Goal: Task Accomplishment & Management: Manage account settings

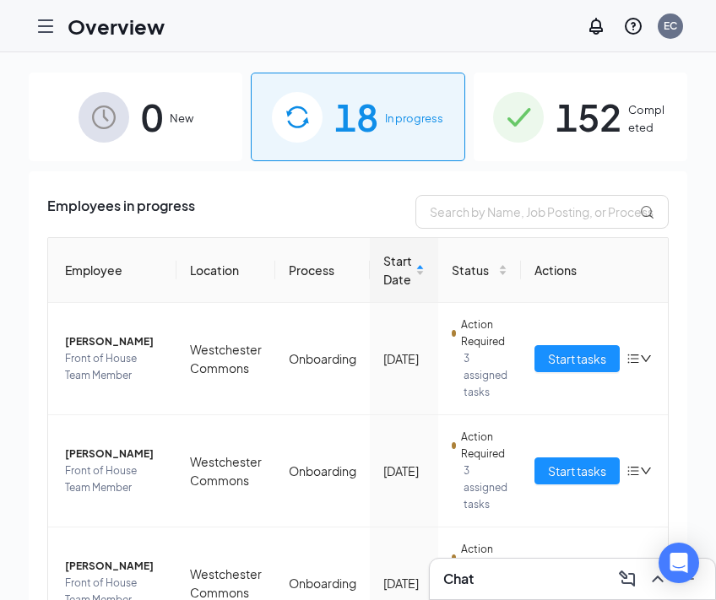
click at [46, 26] on icon "Hamburger" at bounding box center [46, 26] width 14 height 12
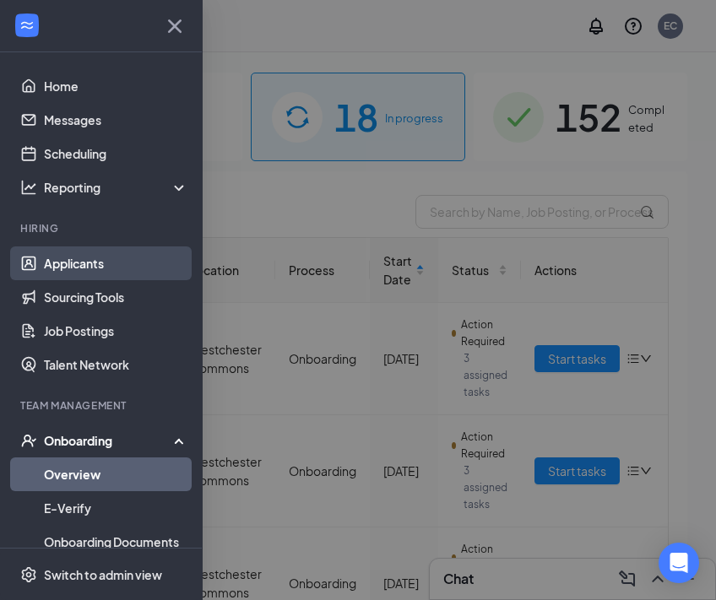
click at [84, 271] on link "Applicants" at bounding box center [116, 264] width 144 height 34
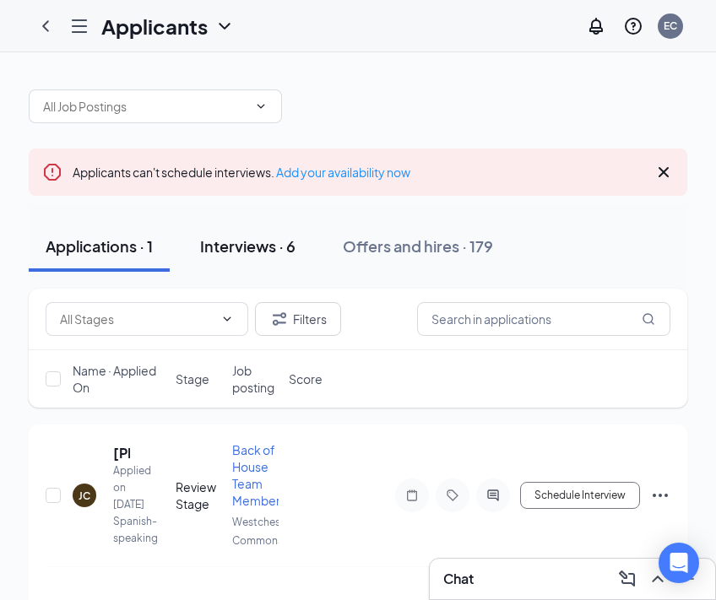
click at [247, 252] on div "Interviews · 6" at bounding box center [247, 246] width 95 height 21
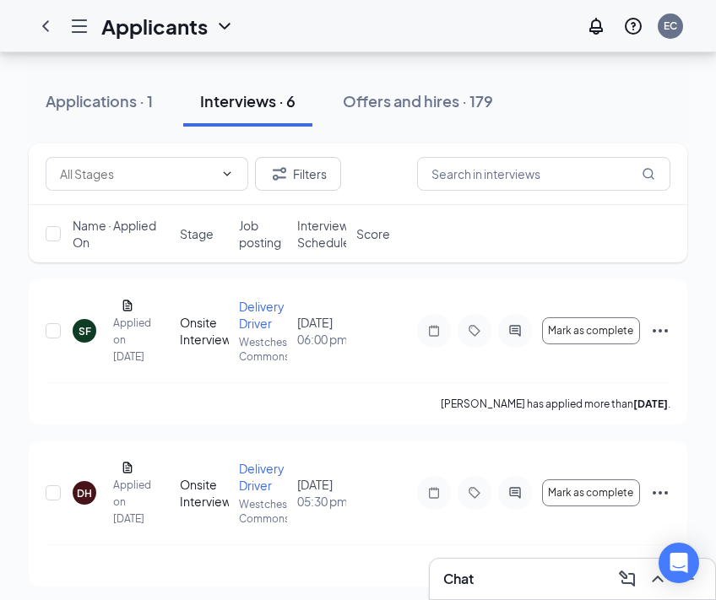
scroll to position [151, 0]
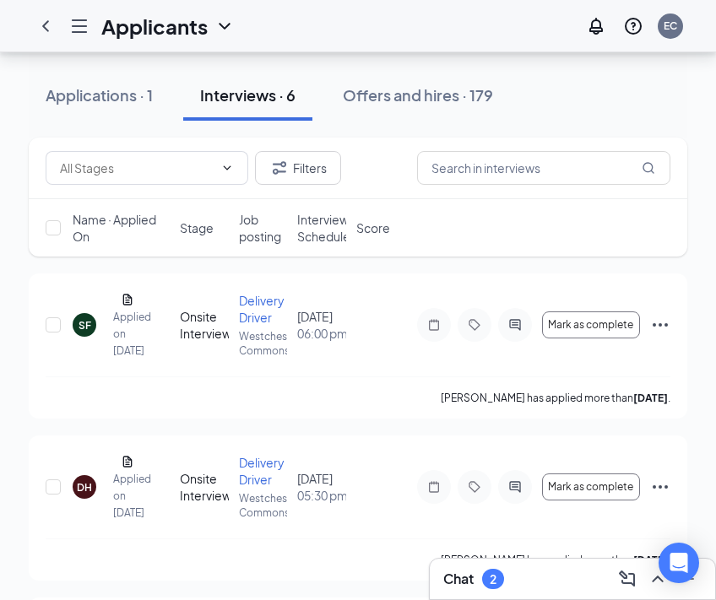
click at [465, 585] on h3 "Chat" at bounding box center [458, 579] width 30 height 19
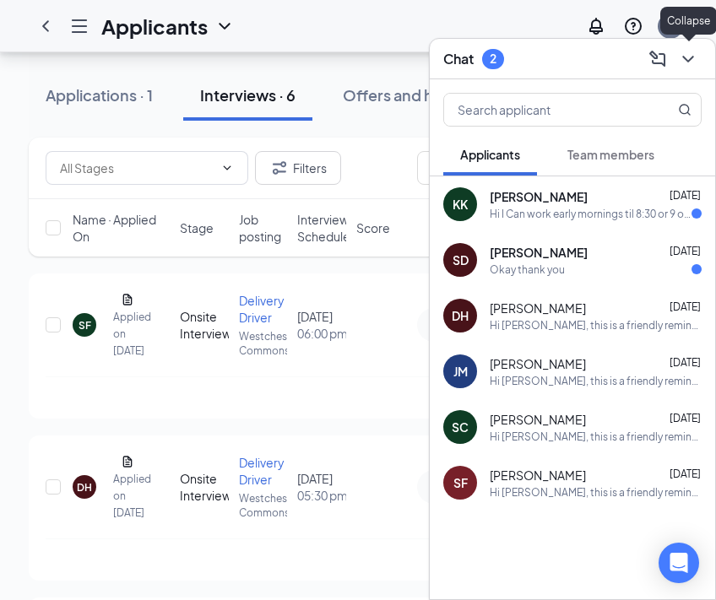
click at [693, 63] on icon "ChevronDown" at bounding box center [688, 59] width 20 height 20
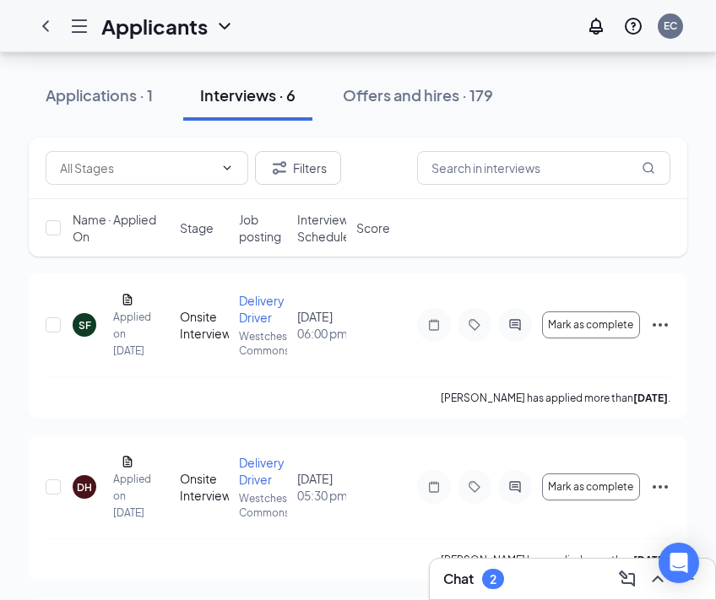
click at [317, 238] on span "Interview Schedule" at bounding box center [323, 228] width 53 height 34
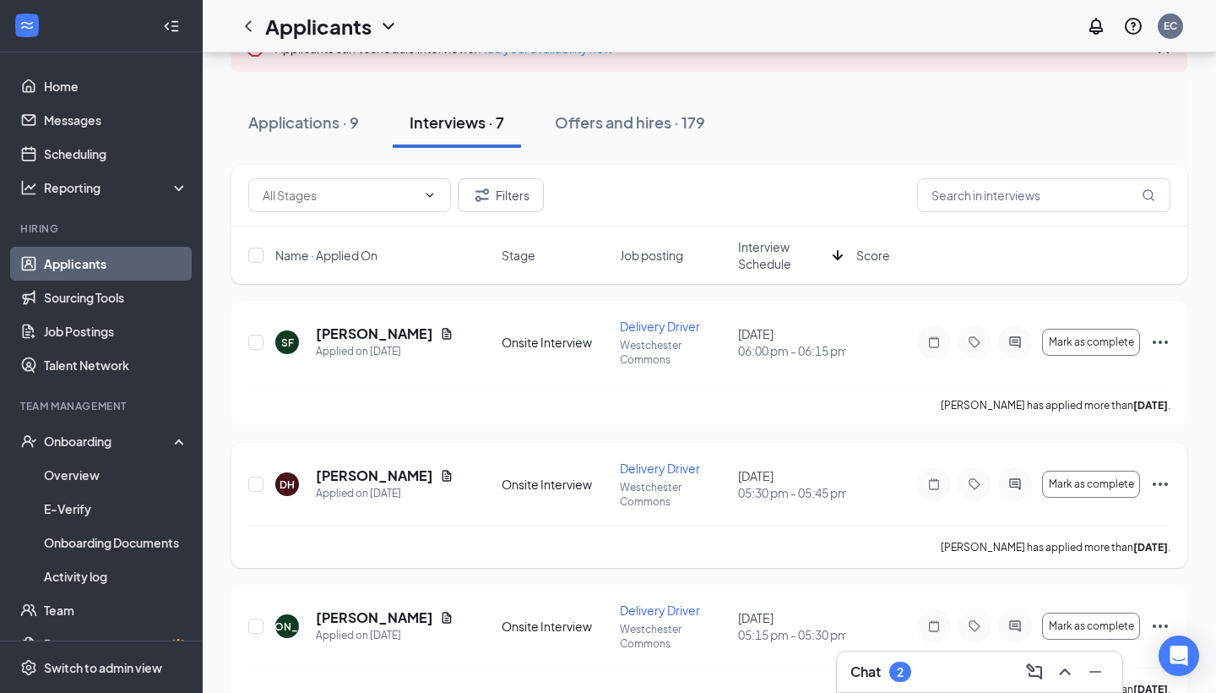
scroll to position [127, 0]
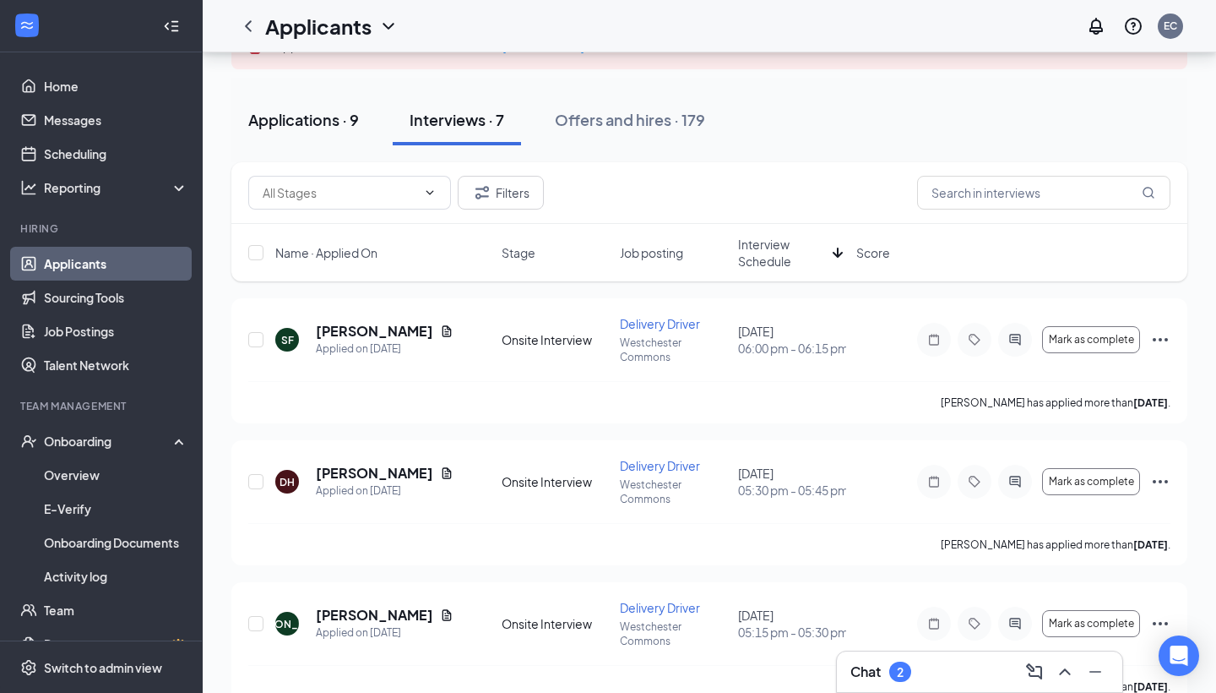
click at [300, 121] on div "Applications · 9" at bounding box center [303, 119] width 111 height 21
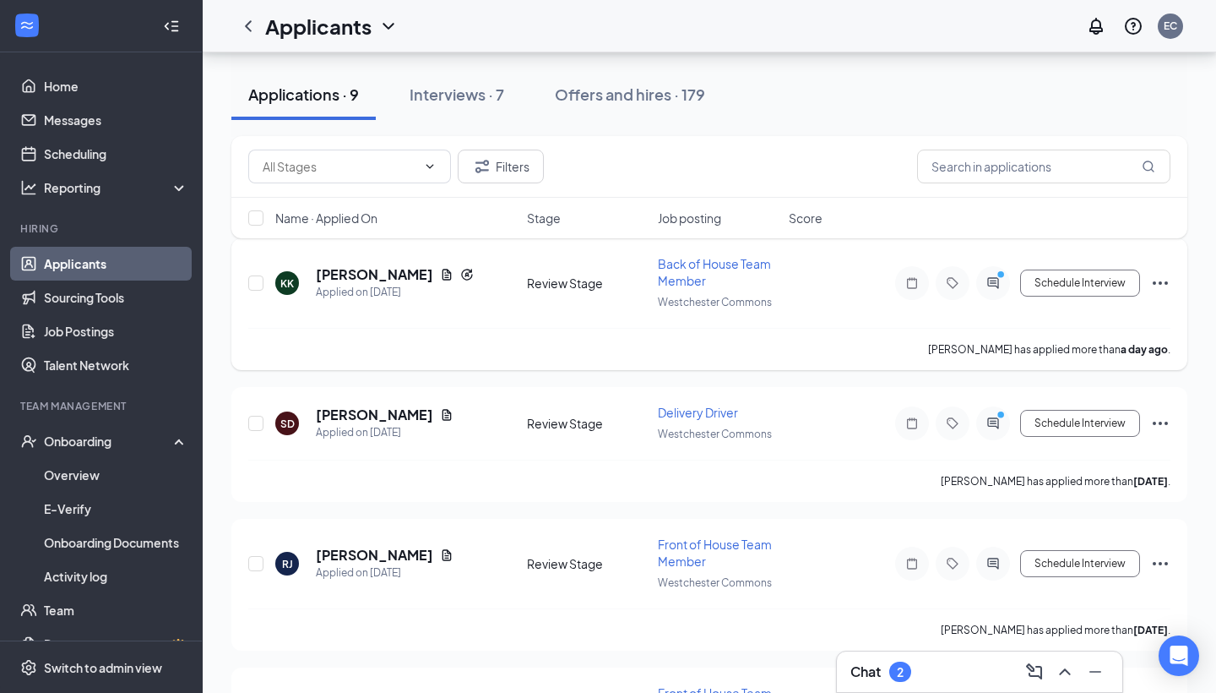
scroll to position [172, 0]
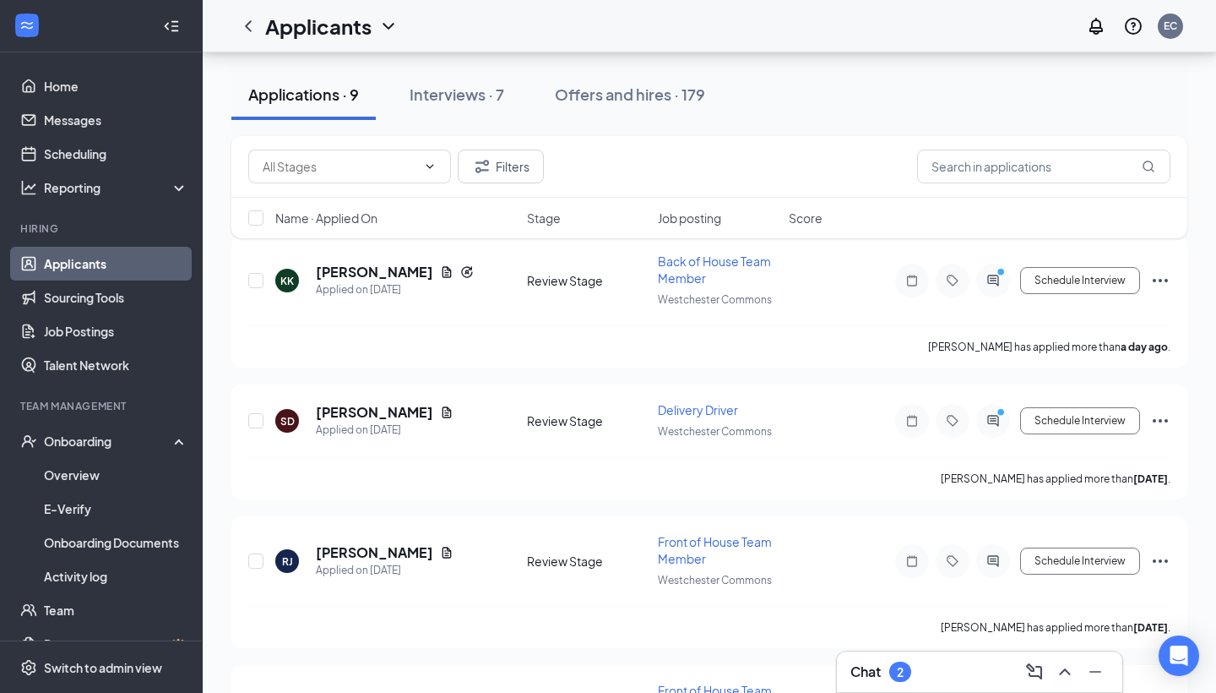
click at [340, 216] on span "Name · Applied On" at bounding box center [326, 217] width 102 height 17
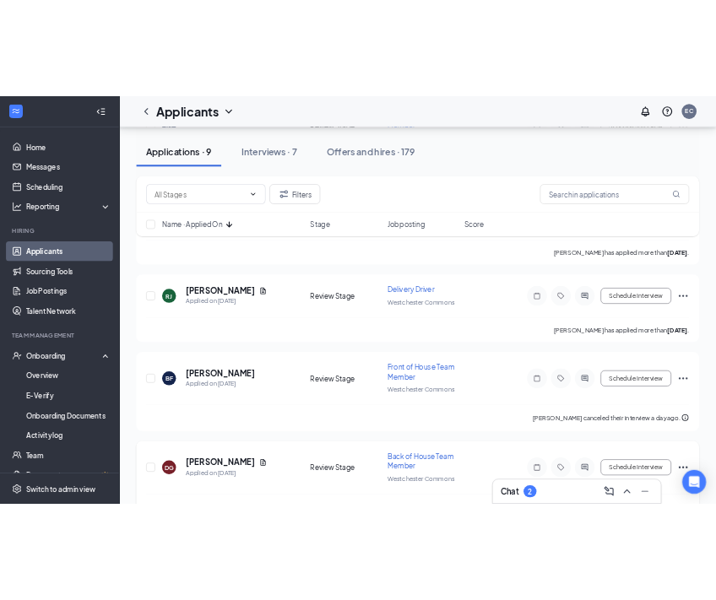
scroll to position [676, 0]
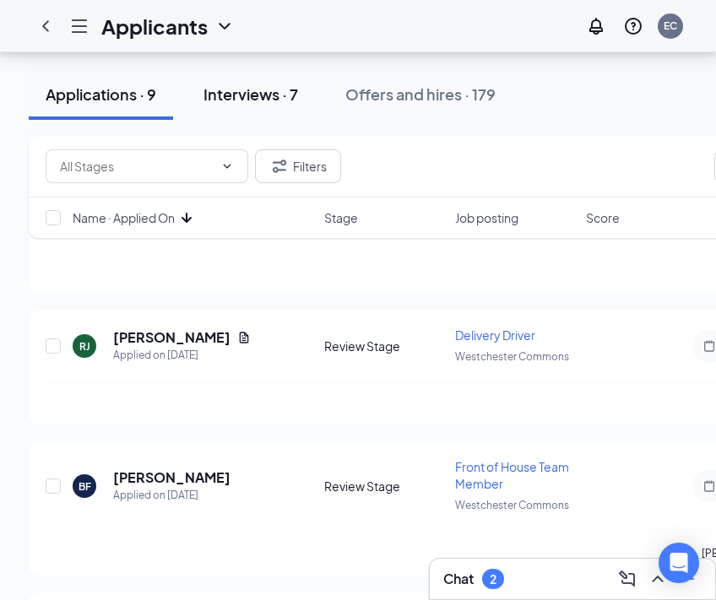
click at [247, 89] on div "Interviews · 7" at bounding box center [251, 94] width 95 height 21
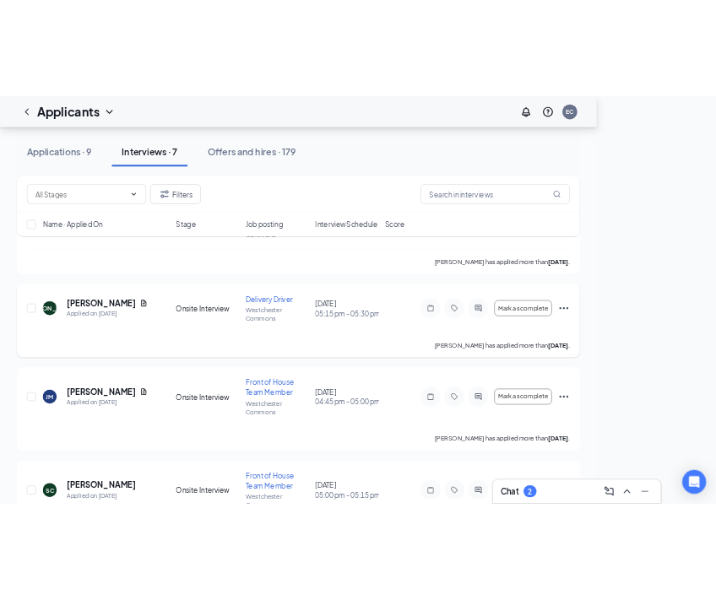
scroll to position [373, 0]
